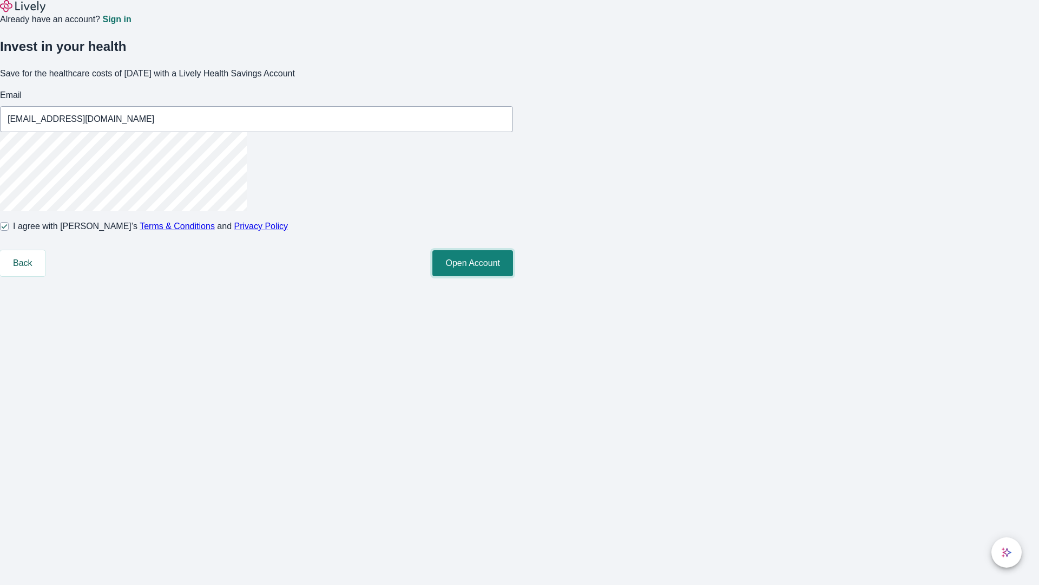
click at [513, 276] on button "Open Account" at bounding box center [473, 263] width 81 height 26
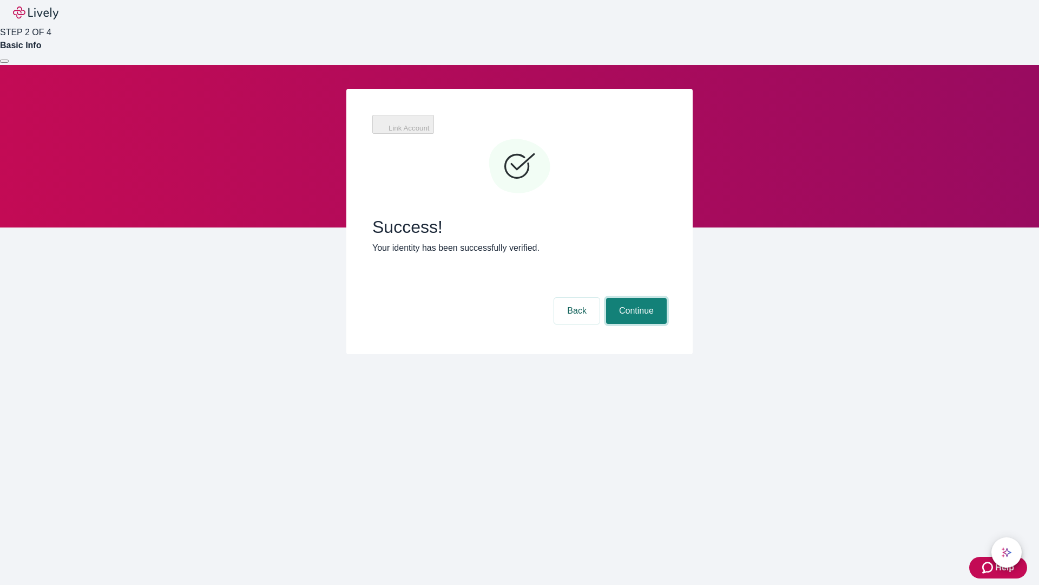
click at [635, 298] on button "Continue" at bounding box center [636, 311] width 61 height 26
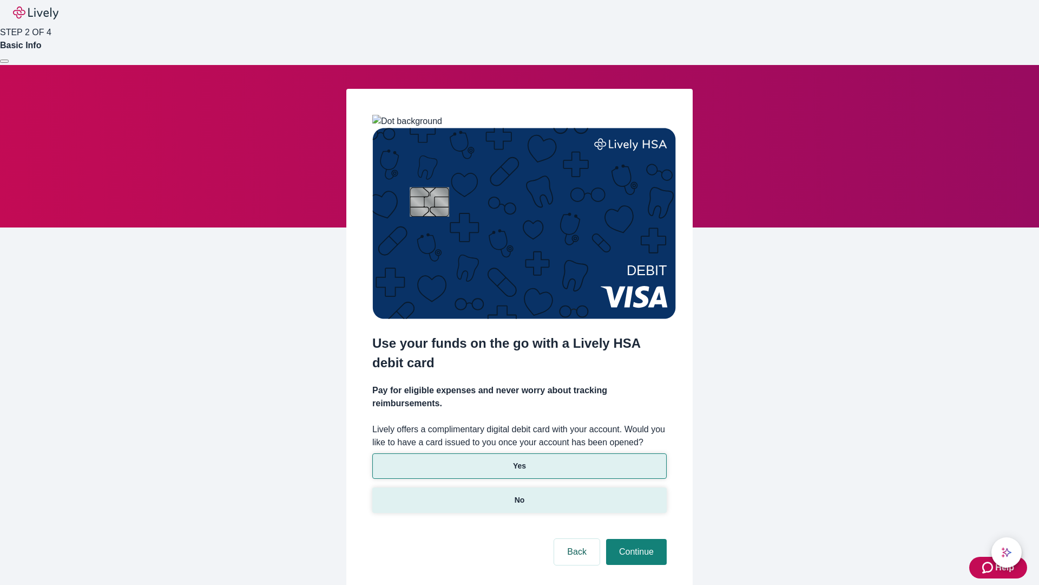
click at [519, 494] on p "No" at bounding box center [520, 499] width 10 height 11
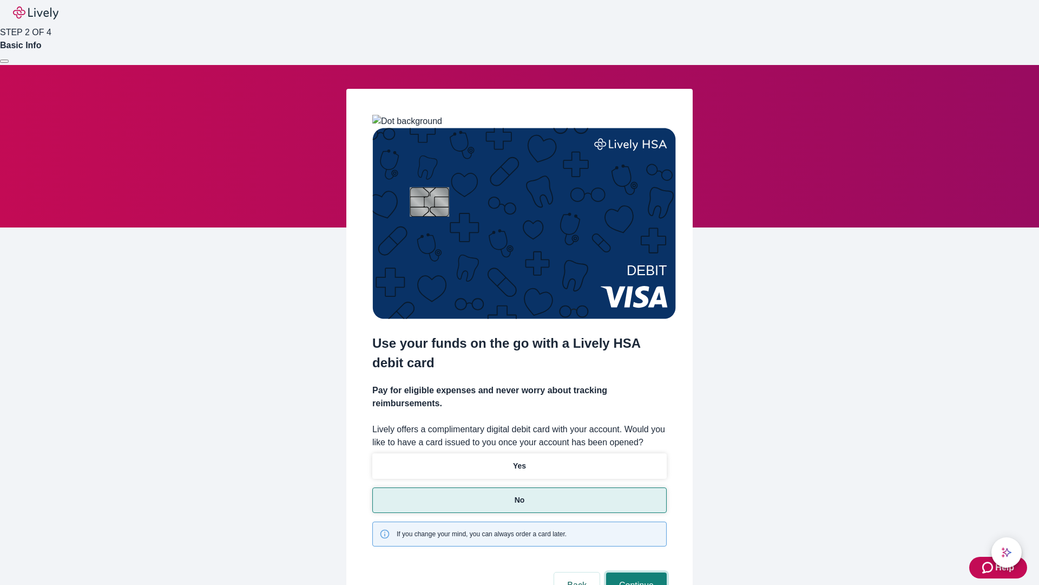
click at [635, 572] on button "Continue" at bounding box center [636, 585] width 61 height 26
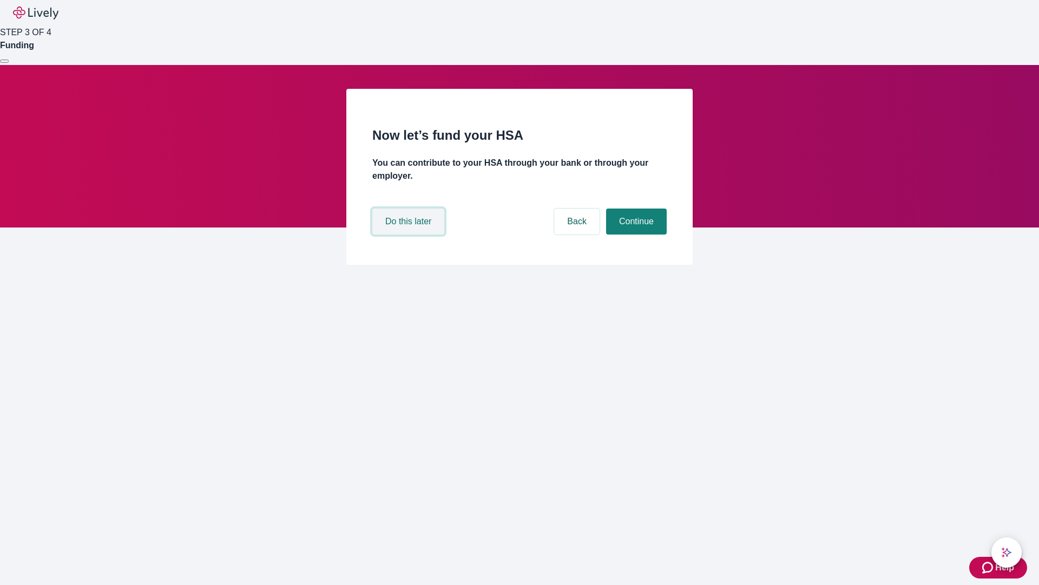
click at [410, 234] on button "Do this later" at bounding box center [408, 221] width 72 height 26
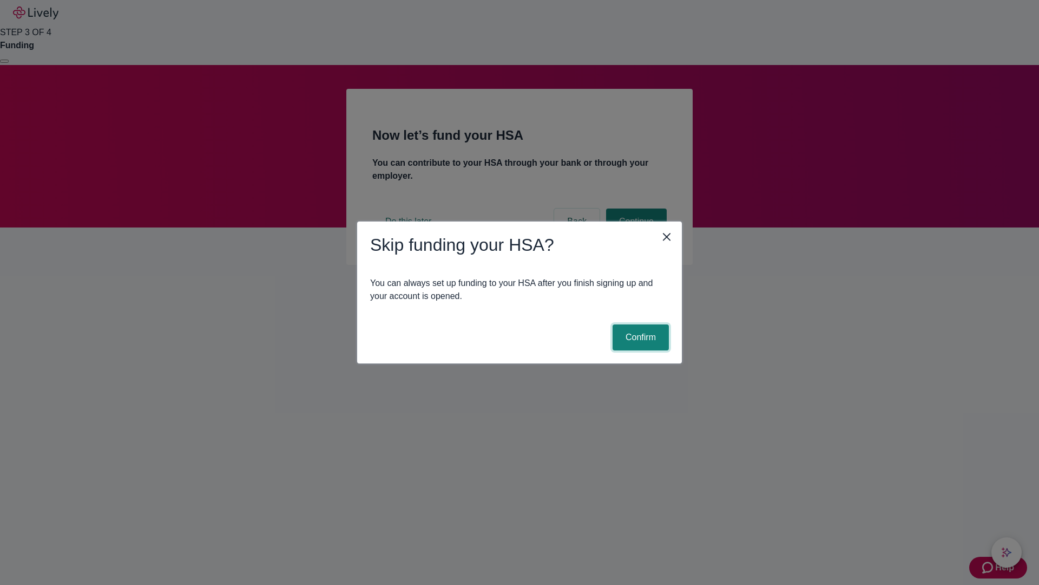
click at [639, 337] on button "Confirm" at bounding box center [641, 337] width 56 height 26
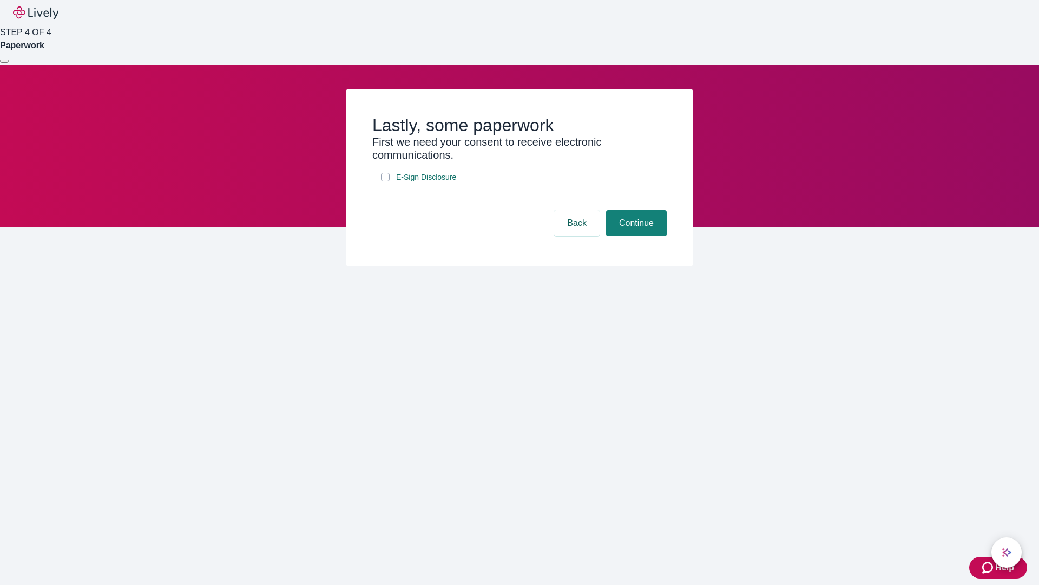
click at [385, 181] on input "E-Sign Disclosure" at bounding box center [385, 177] width 9 height 9
checkbox input "true"
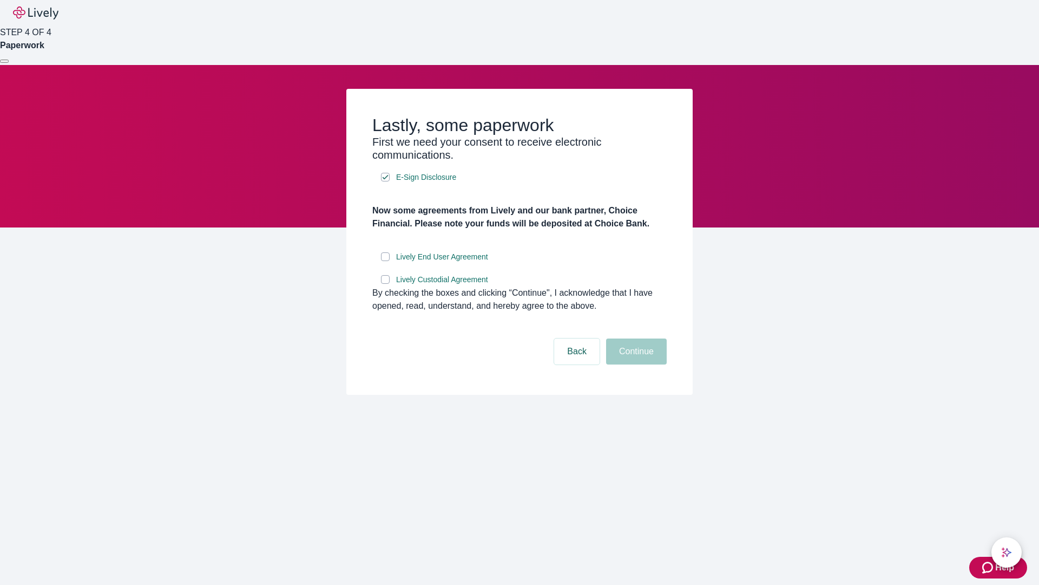
click at [385, 261] on input "Lively End User Agreement" at bounding box center [385, 256] width 9 height 9
checkbox input "true"
click at [385, 284] on input "Lively Custodial Agreement" at bounding box center [385, 279] width 9 height 9
checkbox input "true"
click at [635, 364] on button "Continue" at bounding box center [636, 351] width 61 height 26
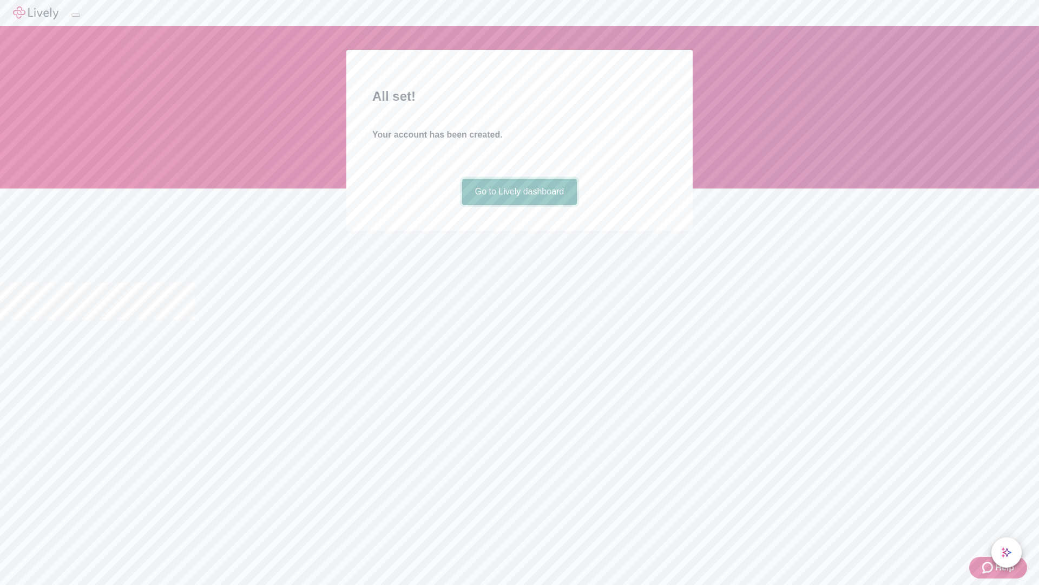
click at [519, 205] on link "Go to Lively dashboard" at bounding box center [519, 192] width 115 height 26
